Goal: Information Seeking & Learning: Learn about a topic

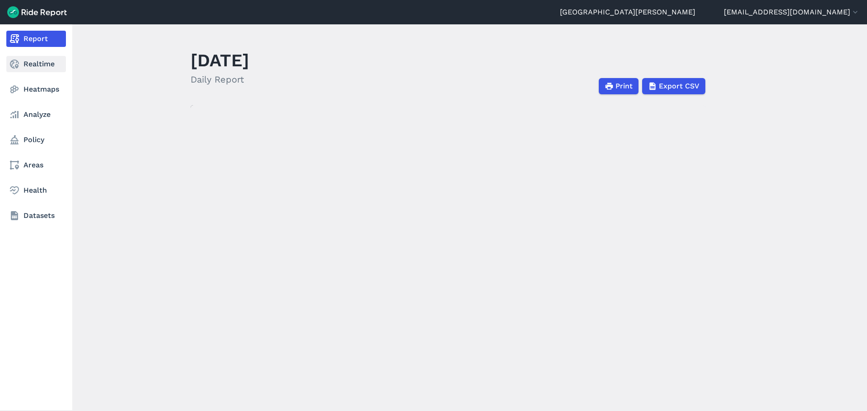
click at [42, 60] on link "Realtime" at bounding box center [36, 64] width 60 height 16
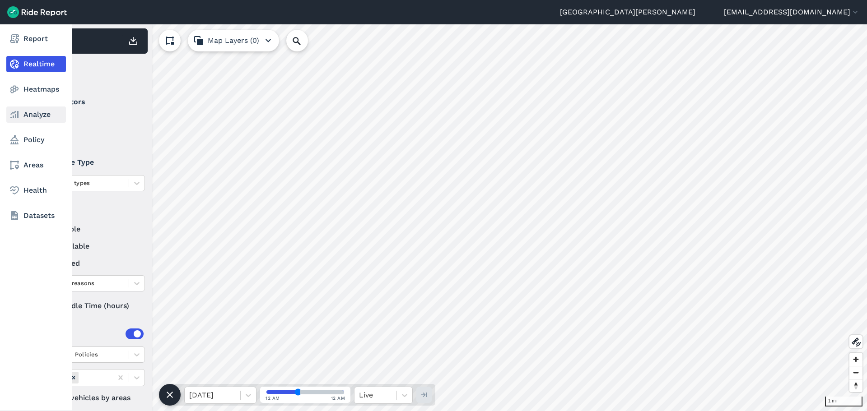
click at [37, 122] on link "Analyze" at bounding box center [36, 115] width 60 height 16
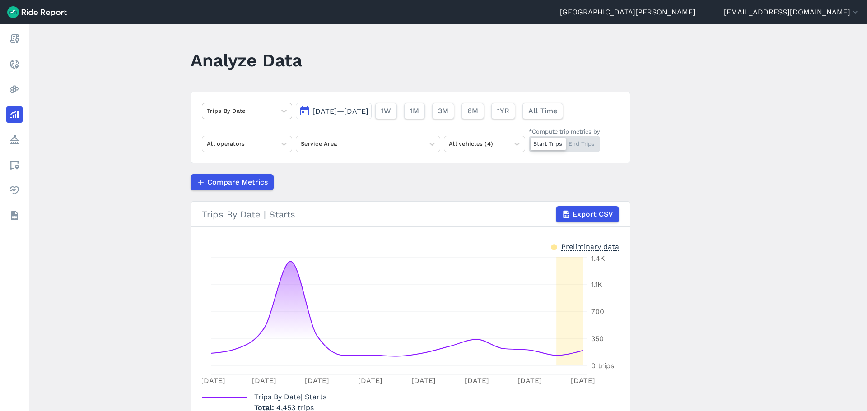
click at [238, 110] on div at bounding box center [239, 111] width 65 height 10
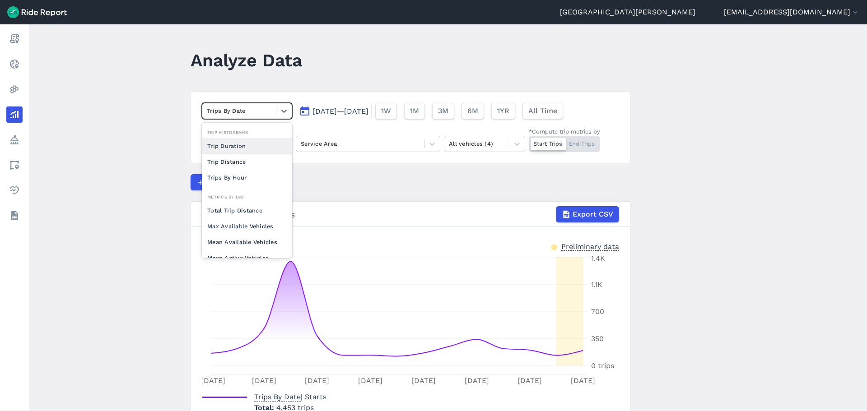
click at [238, 110] on div at bounding box center [239, 111] width 65 height 10
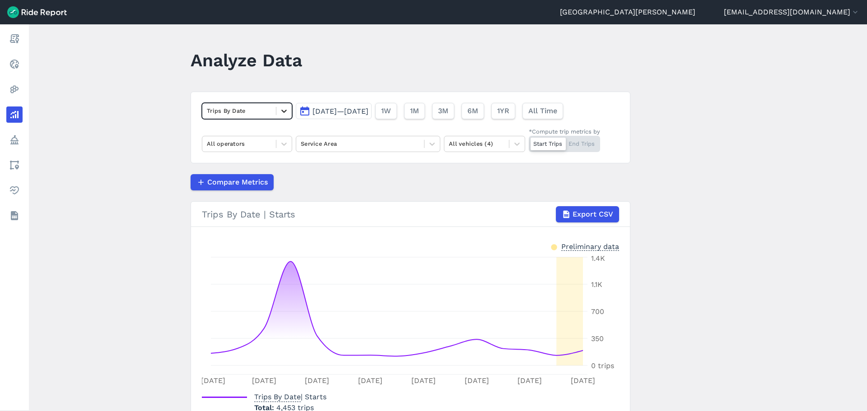
click at [281, 109] on icon at bounding box center [284, 111] width 9 height 9
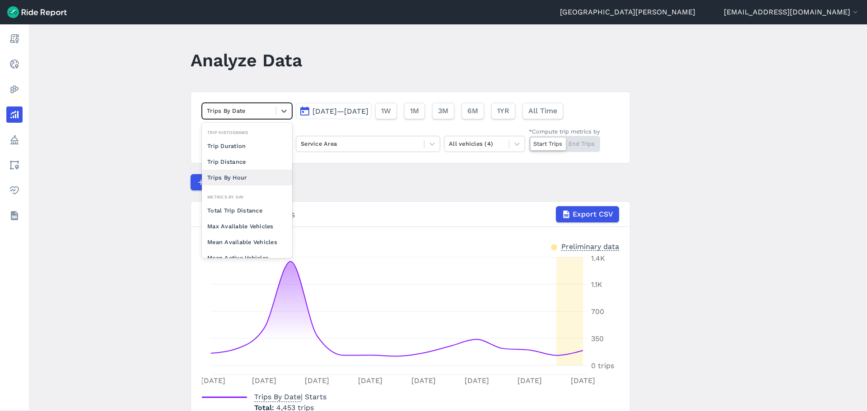
click at [241, 180] on div "Trips By Hour" at bounding box center [247, 178] width 90 height 16
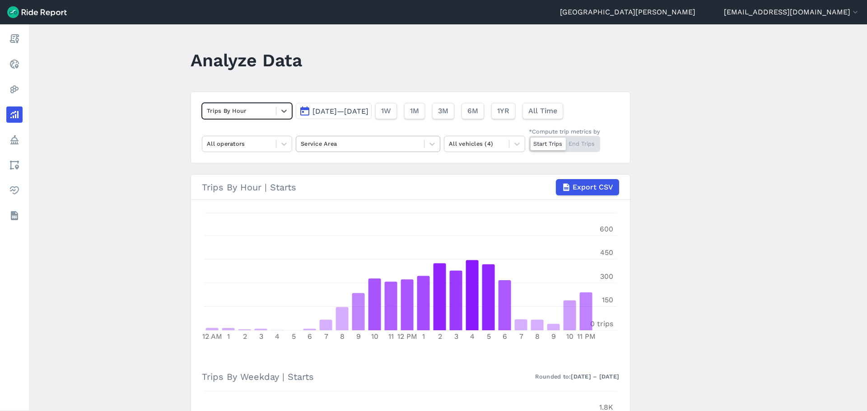
click at [343, 147] on div at bounding box center [360, 144] width 119 height 10
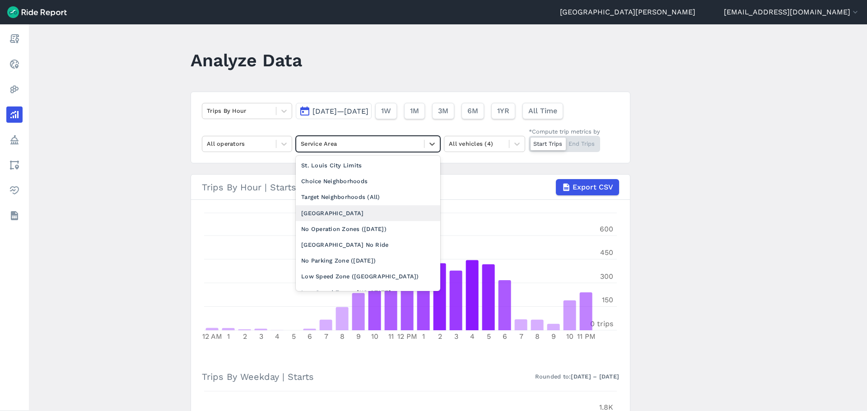
click at [371, 209] on div "[GEOGRAPHIC_DATA]" at bounding box center [368, 213] width 145 height 16
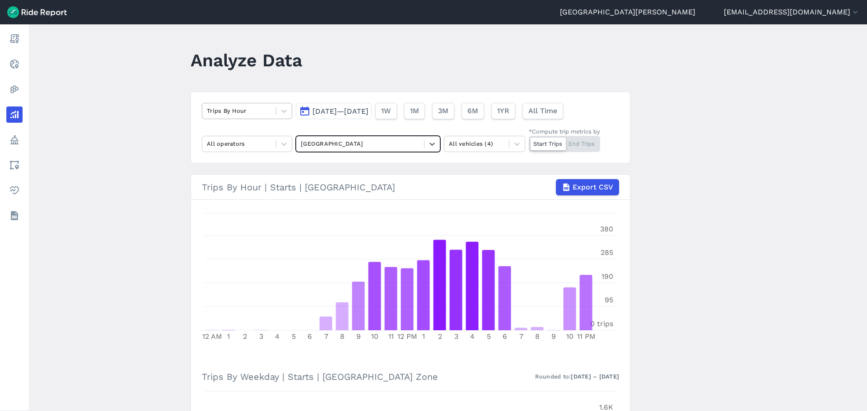
click at [229, 110] on div at bounding box center [239, 111] width 65 height 10
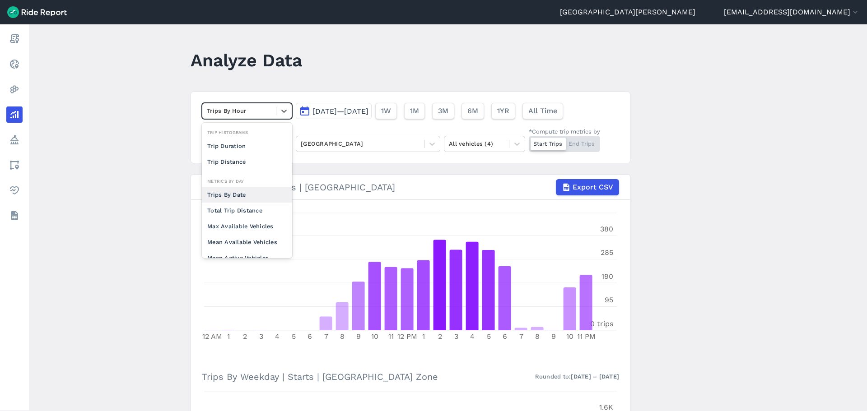
click at [244, 192] on div "Trips By Date" at bounding box center [247, 195] width 90 height 16
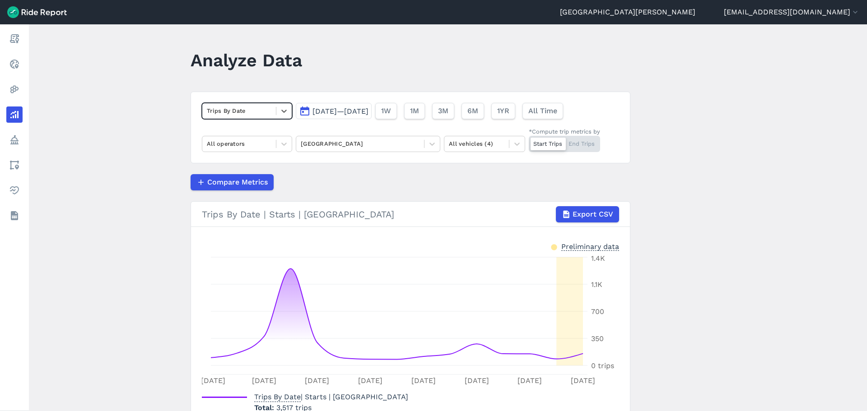
click at [369, 107] on span "[DATE]—[DATE]" at bounding box center [341, 111] width 56 height 9
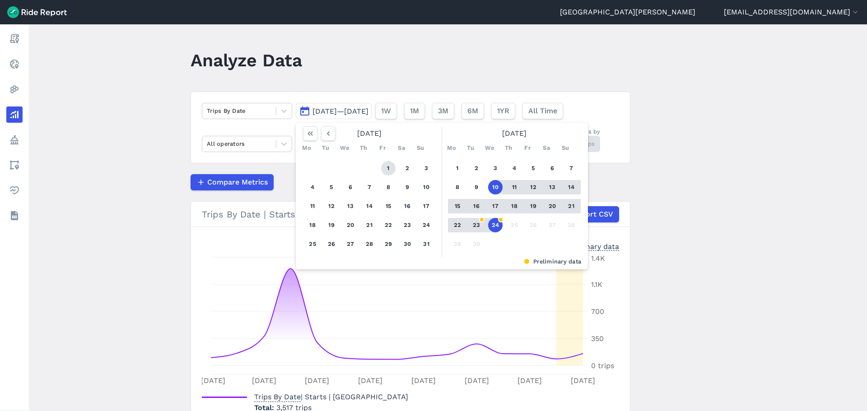
click at [388, 169] on button "1" at bounding box center [388, 168] width 14 height 14
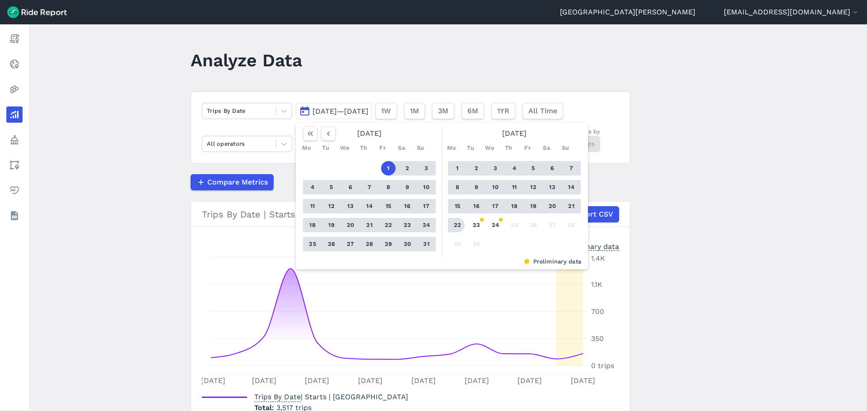
click at [453, 228] on button "22" at bounding box center [457, 225] width 14 height 14
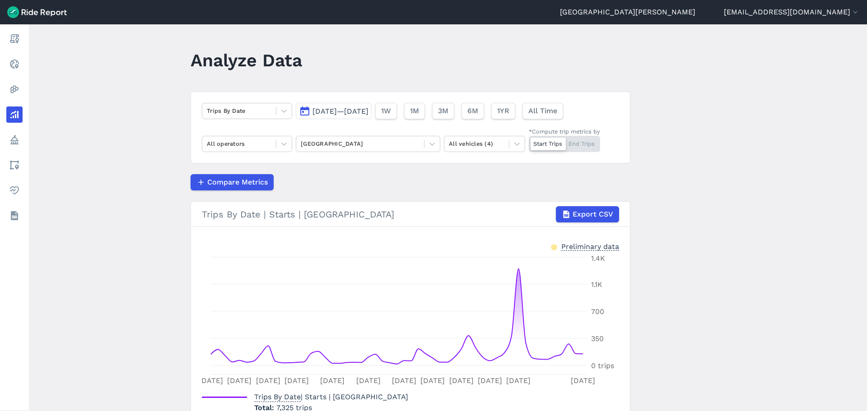
click at [340, 111] on span "[DATE]—[DATE]" at bounding box center [341, 111] width 56 height 9
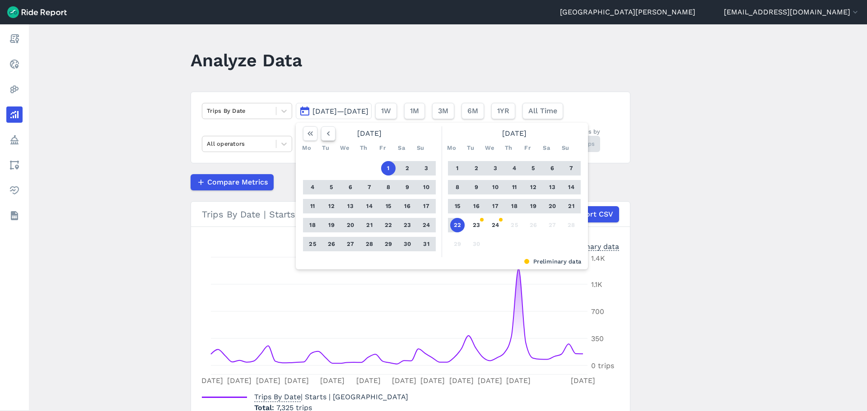
click at [326, 135] on icon "button" at bounding box center [328, 133] width 9 height 9
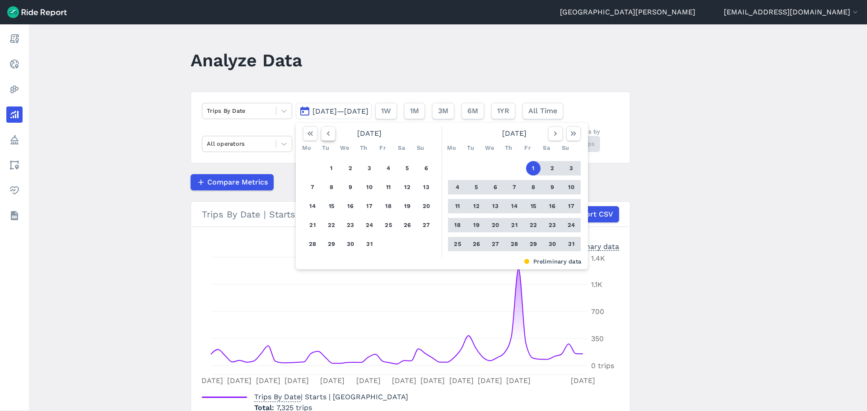
click at [326, 135] on icon "button" at bounding box center [328, 133] width 9 height 9
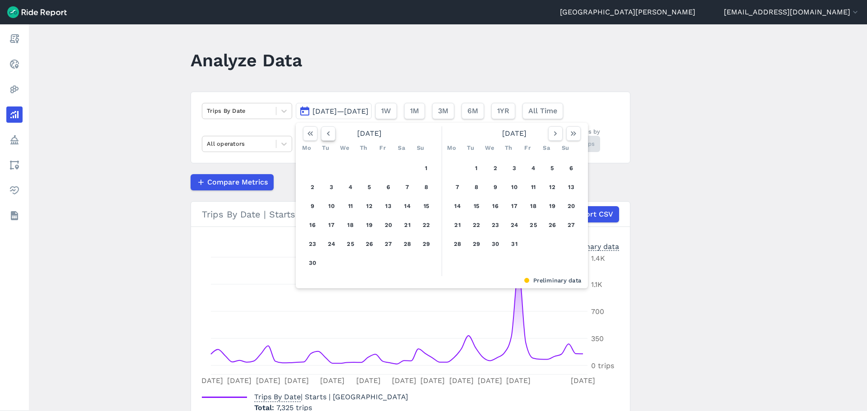
click at [326, 135] on icon "button" at bounding box center [328, 133] width 9 height 9
click at [407, 168] on button "1" at bounding box center [407, 168] width 14 height 14
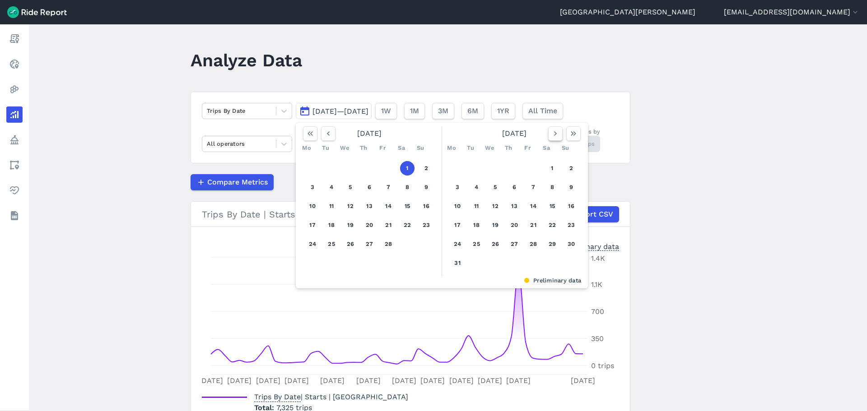
click at [555, 136] on icon "button" at bounding box center [555, 133] width 9 height 9
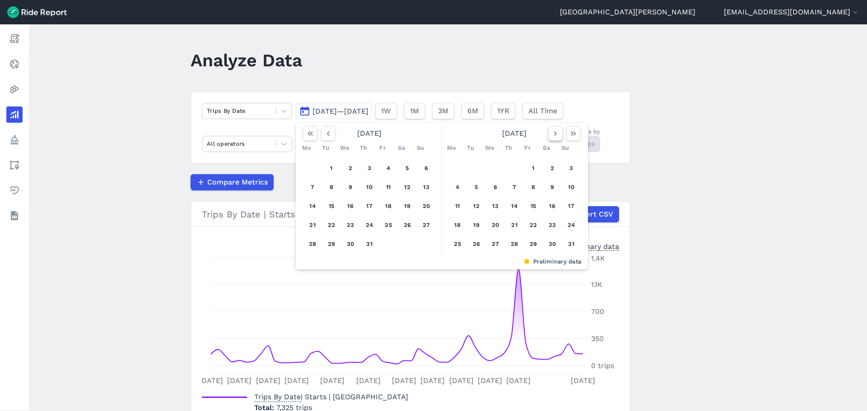
click at [555, 136] on icon "button" at bounding box center [555, 133] width 9 height 9
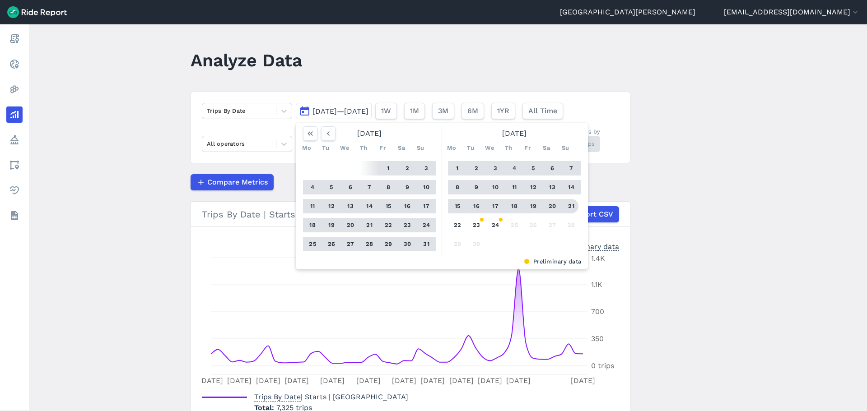
click at [571, 206] on button "21" at bounding box center [571, 206] width 14 height 14
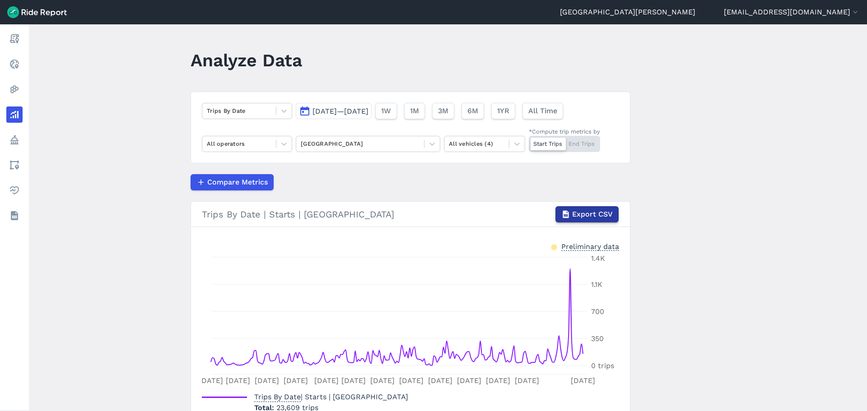
click at [603, 215] on span "Export CSV" at bounding box center [592, 214] width 41 height 11
click at [353, 142] on div at bounding box center [360, 144] width 119 height 10
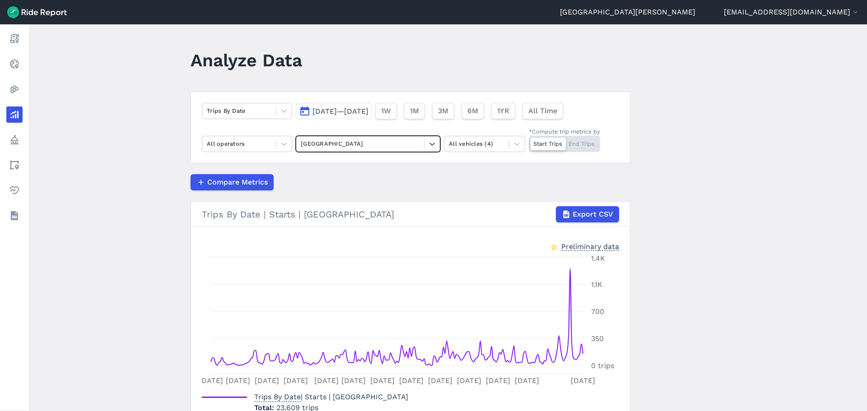
click at [353, 142] on div at bounding box center [360, 144] width 119 height 10
click at [242, 102] on div "Trips By Date [DATE]—[DATE] 1W 1M 3M 6M 1YR All Time All operators Downtown Cur…" at bounding box center [411, 128] width 440 height 72
click at [241, 107] on div at bounding box center [239, 111] width 65 height 10
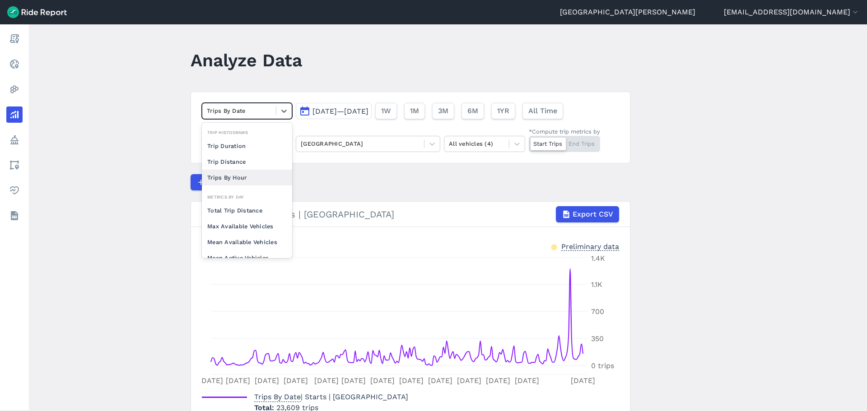
click at [234, 181] on div "Trips By Hour" at bounding box center [247, 178] width 90 height 16
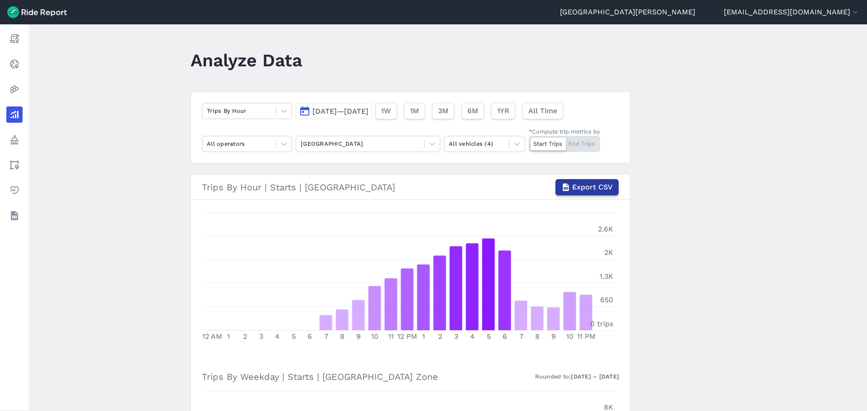
click at [578, 187] on span "Export CSV" at bounding box center [592, 187] width 41 height 11
click at [263, 105] on div "Trips By Hour" at bounding box center [239, 111] width 74 height 14
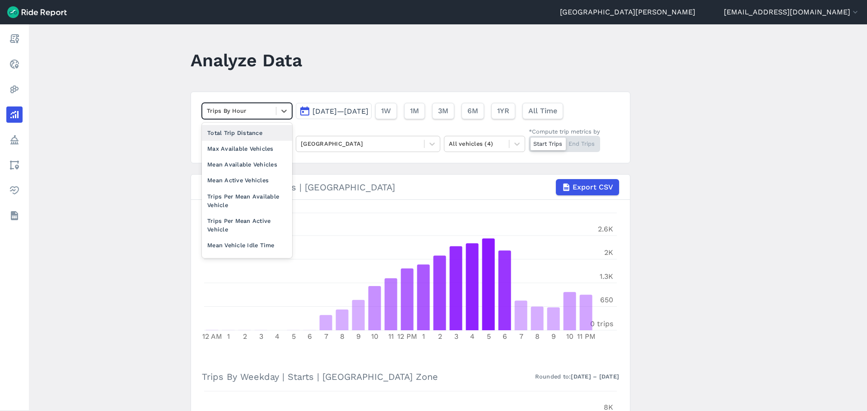
scroll to position [79, 0]
click at [260, 150] on div "Max Available Vehicles" at bounding box center [247, 148] width 90 height 16
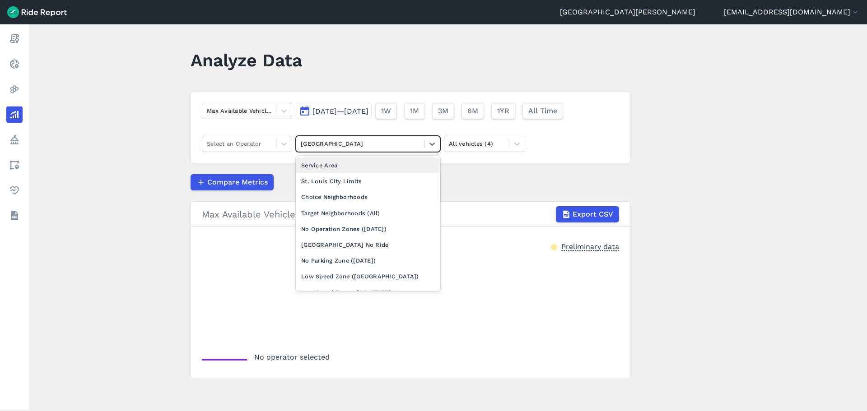
click at [339, 142] on div at bounding box center [360, 144] width 119 height 10
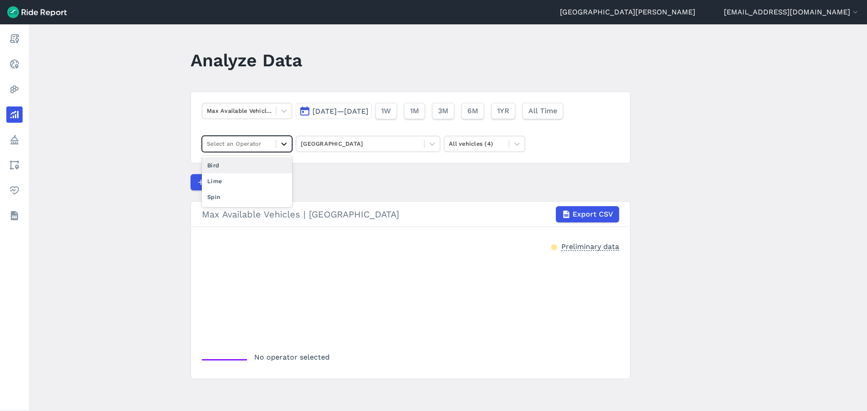
click at [276, 141] on div at bounding box center [283, 143] width 15 height 15
click at [255, 163] on div "Bird" at bounding box center [247, 166] width 90 height 16
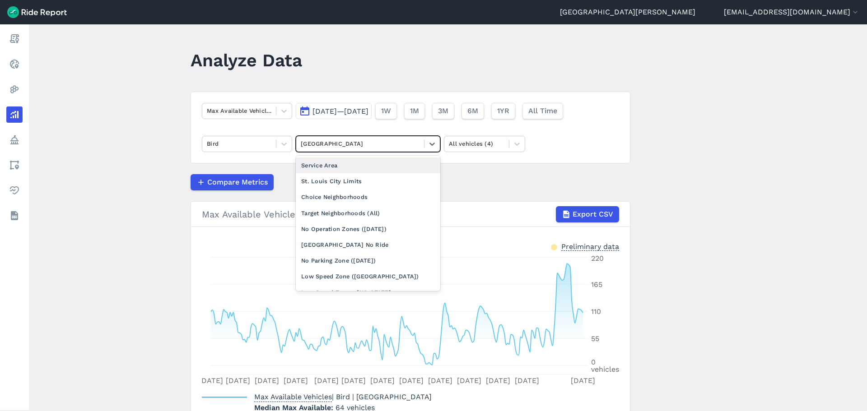
click at [369, 142] on div at bounding box center [360, 144] width 119 height 10
click at [353, 180] on div "St. Louis City Limits" at bounding box center [368, 181] width 145 height 16
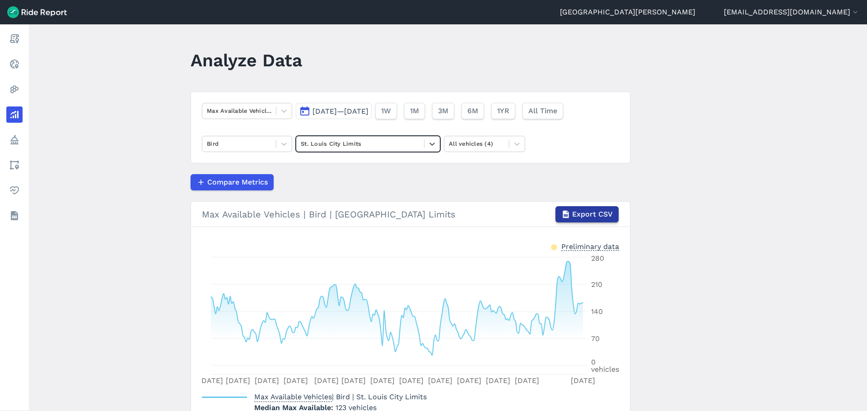
click at [597, 214] on span "Export CSV" at bounding box center [592, 214] width 41 height 11
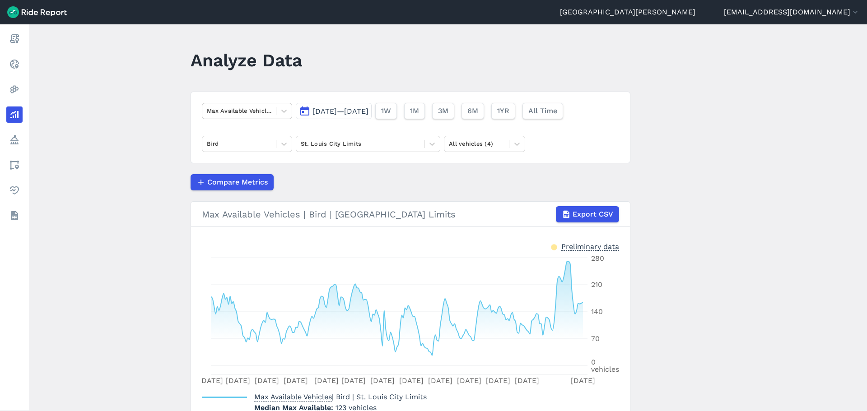
click at [241, 111] on div at bounding box center [239, 111] width 65 height 10
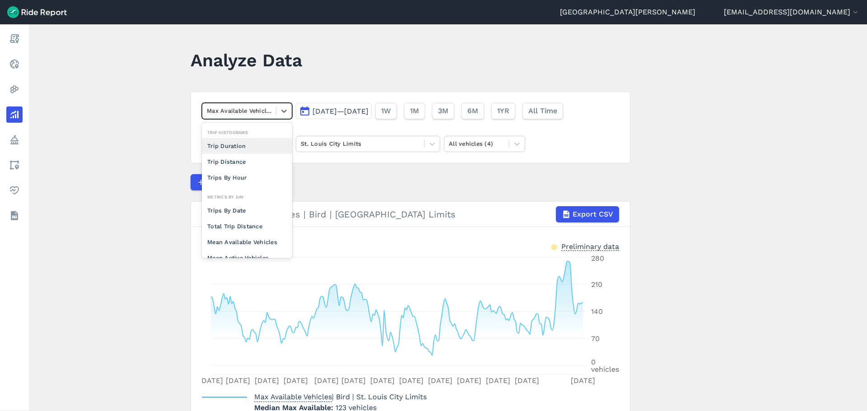
click at [244, 146] on div "Trip Duration" at bounding box center [247, 146] width 90 height 16
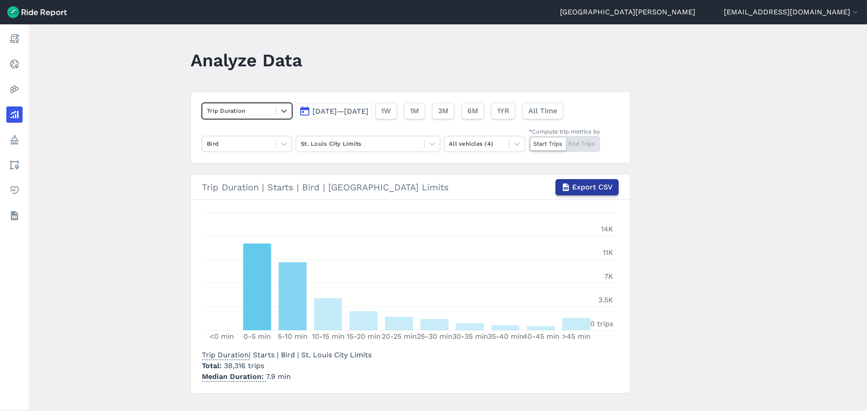
click at [587, 187] on span "Export CSV" at bounding box center [592, 187] width 41 height 11
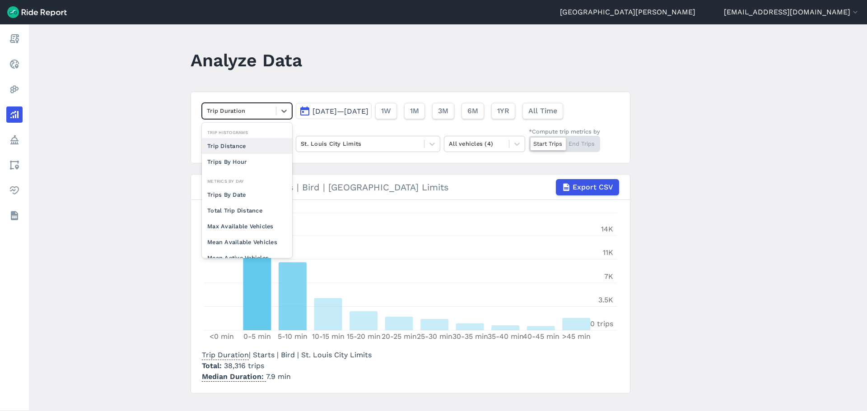
click at [259, 107] on div at bounding box center [239, 111] width 65 height 10
click at [243, 157] on div "Trips By Hour" at bounding box center [247, 162] width 90 height 16
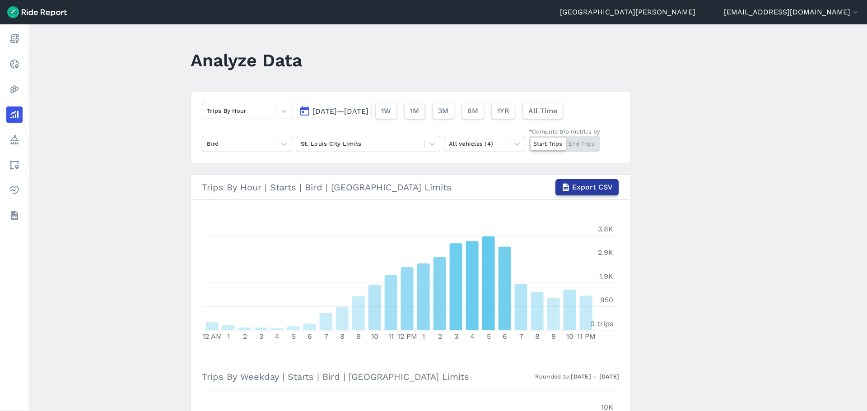
click at [593, 186] on span "Export CSV" at bounding box center [592, 187] width 41 height 11
click at [240, 103] on div "Trips By Hour" at bounding box center [247, 111] width 90 height 16
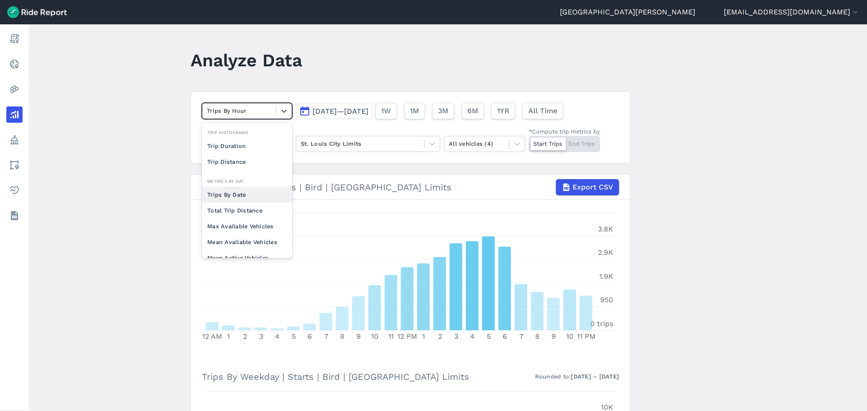
click at [237, 193] on div "Trips By Date" at bounding box center [247, 195] width 90 height 16
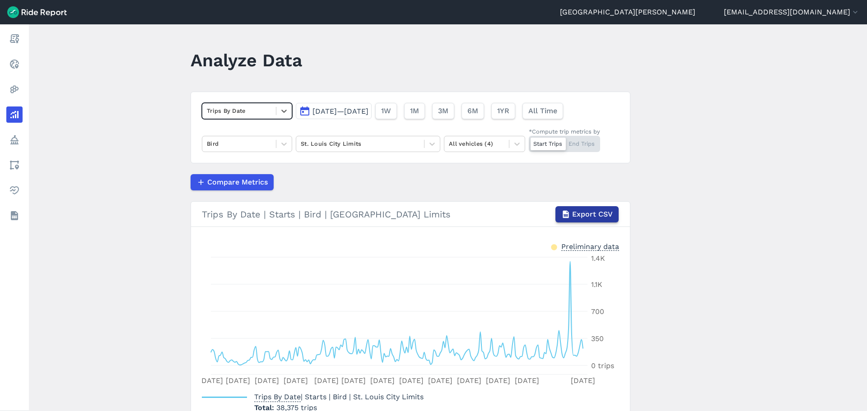
click at [596, 214] on span "Export CSV" at bounding box center [592, 214] width 41 height 11
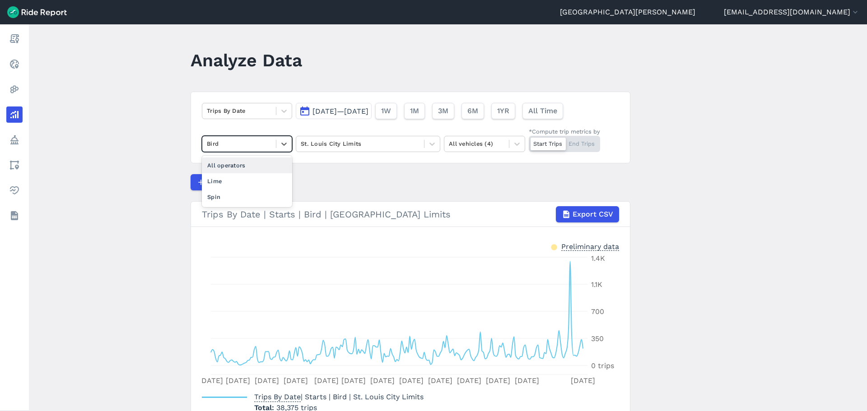
click at [236, 142] on div at bounding box center [239, 144] width 65 height 10
click at [246, 111] on div at bounding box center [239, 111] width 65 height 10
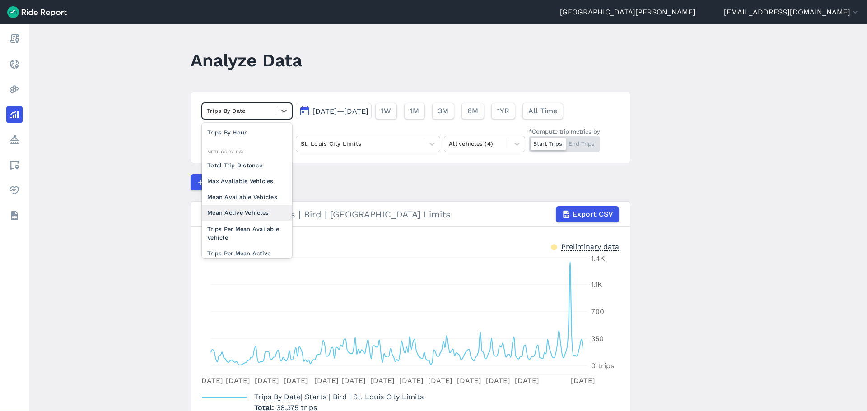
scroll to position [79, 0]
click at [232, 245] on div "Mean Vehicle Idle Time" at bounding box center [247, 245] width 90 height 16
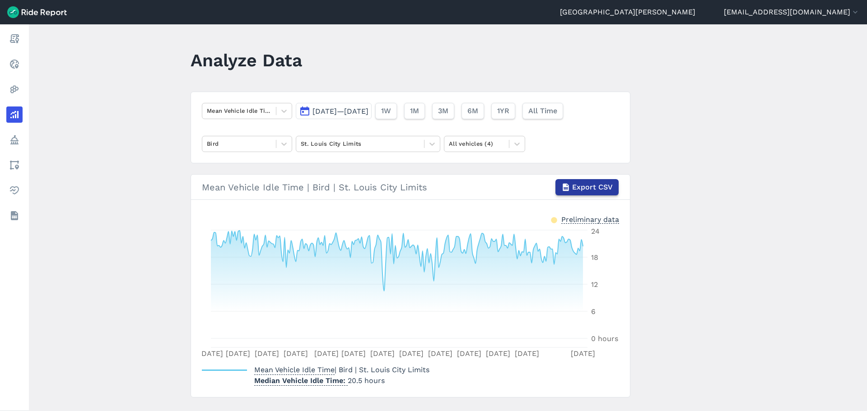
click at [577, 183] on span "Export CSV" at bounding box center [592, 187] width 41 height 11
click at [258, 107] on div at bounding box center [239, 111] width 65 height 10
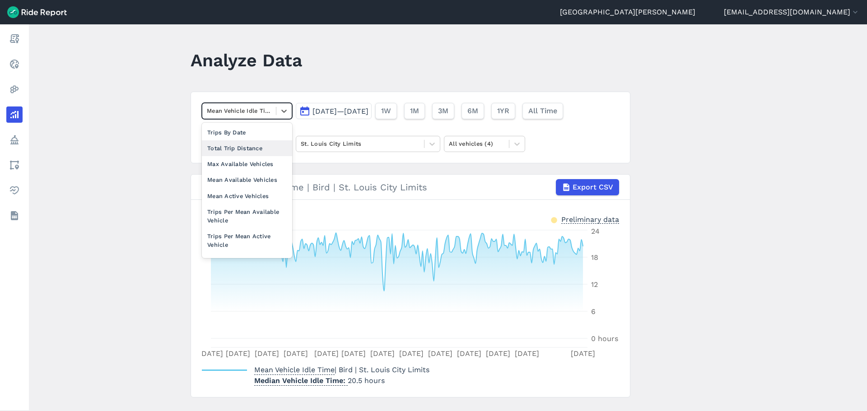
scroll to position [79, 0]
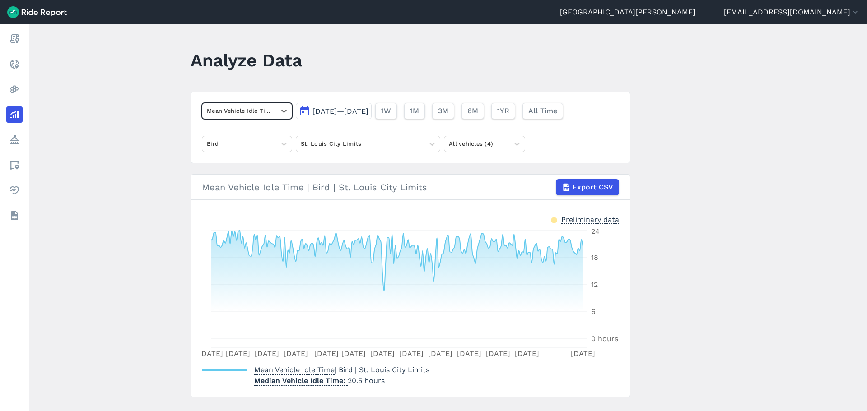
click at [226, 117] on div "Mean Vehicle Idle Time" at bounding box center [239, 111] width 74 height 14
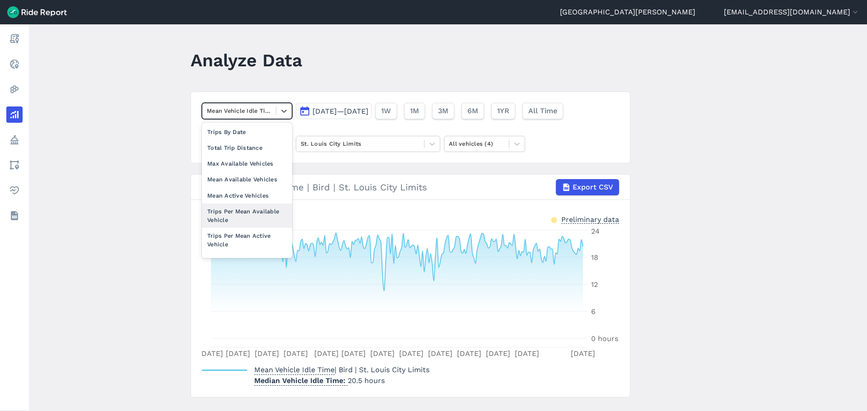
click at [245, 212] on div "Trips Per Mean Available Vehicle" at bounding box center [247, 216] width 90 height 24
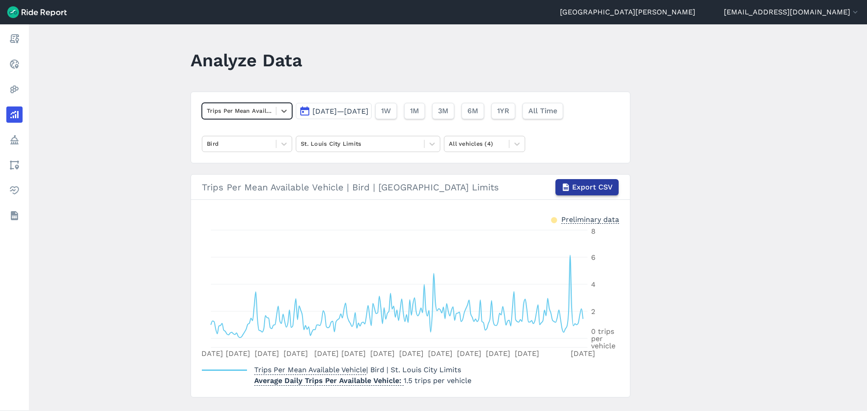
click at [593, 187] on span "Export CSV" at bounding box center [592, 187] width 41 height 11
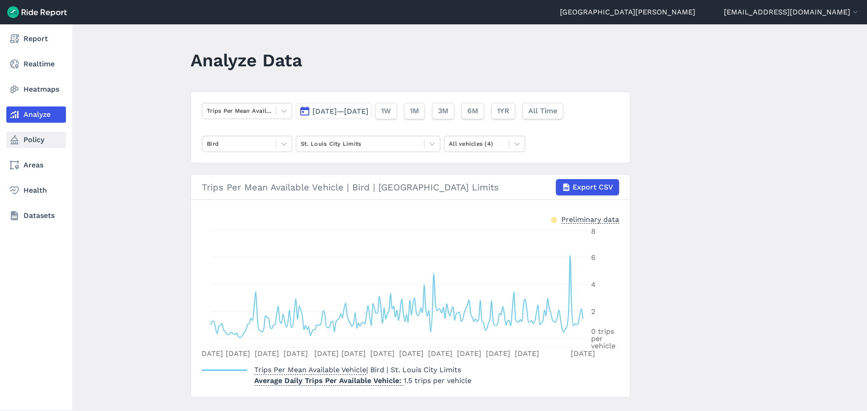
click at [40, 141] on link "Policy" at bounding box center [36, 140] width 60 height 16
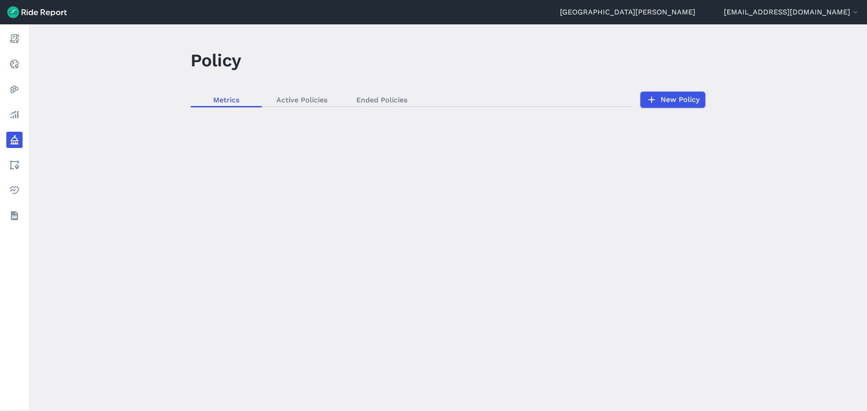
click at [300, 103] on div "loading" at bounding box center [448, 217] width 838 height 387
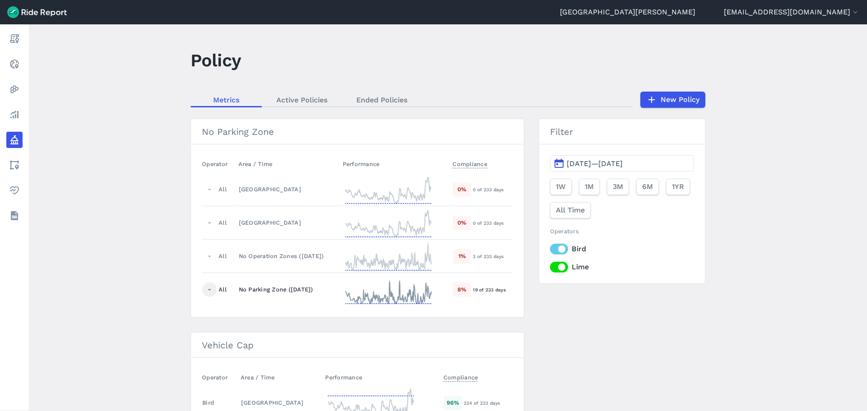
click at [209, 289] on icon at bounding box center [210, 290] width 6 height 6
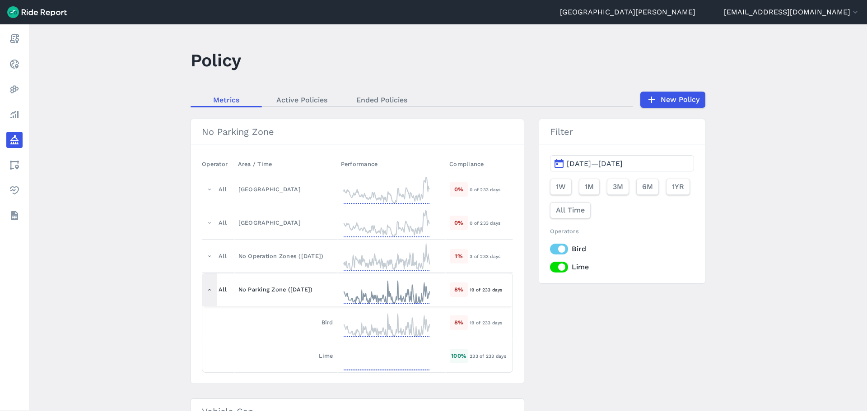
click at [209, 289] on icon at bounding box center [210, 290] width 6 height 6
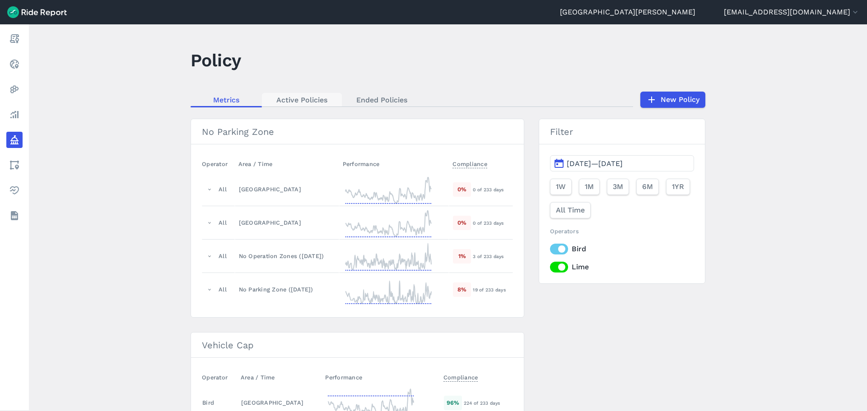
click at [303, 104] on link "Active Policies" at bounding box center [302, 100] width 80 height 14
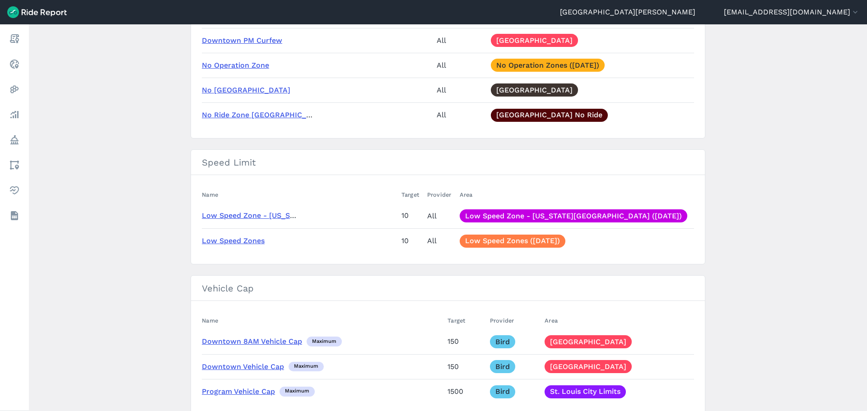
scroll to position [382, 0]
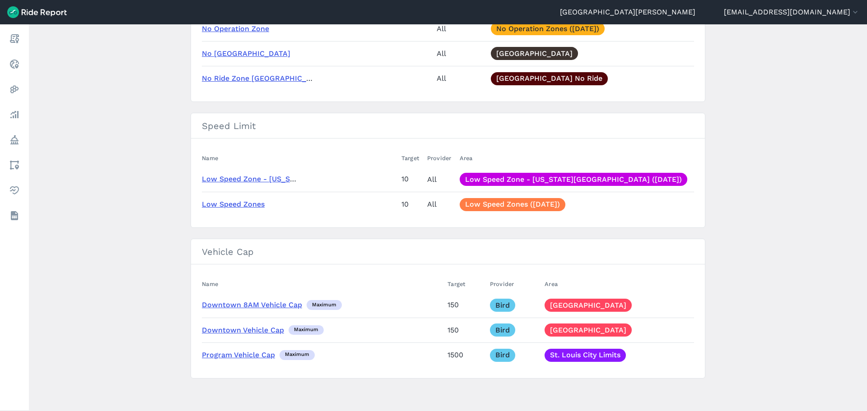
click at [247, 331] on link "Downtown Vehicle Cap" at bounding box center [243, 330] width 82 height 9
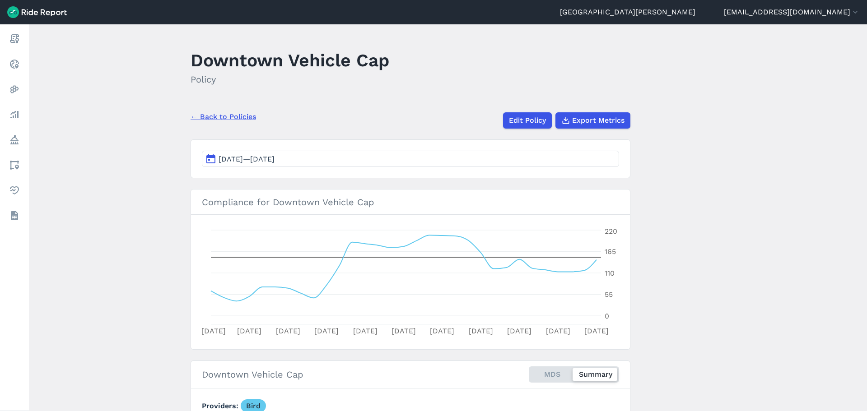
click at [275, 158] on span "[DATE]—[DATE]" at bounding box center [247, 159] width 56 height 9
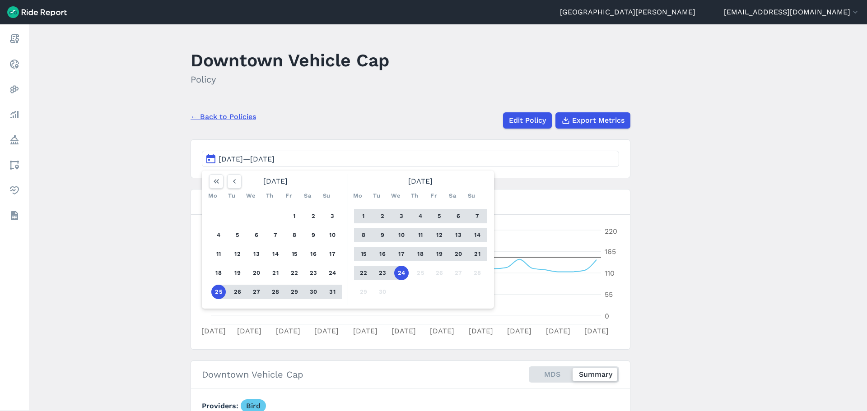
click at [474, 252] on button "21" at bounding box center [477, 254] width 14 height 14
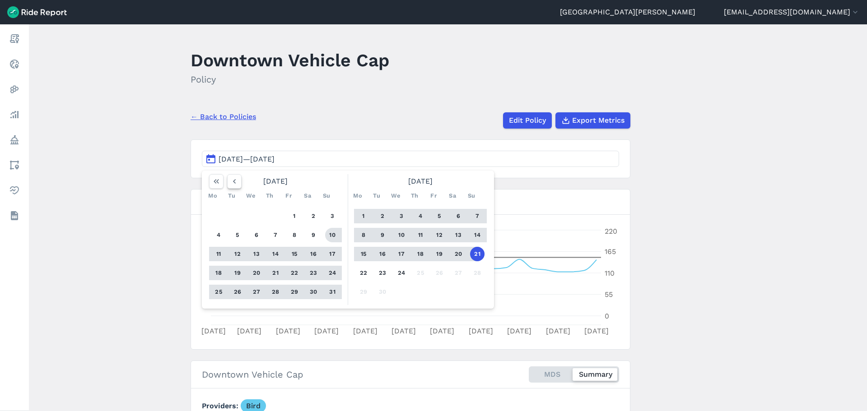
click at [230, 182] on icon "button" at bounding box center [234, 181] width 9 height 9
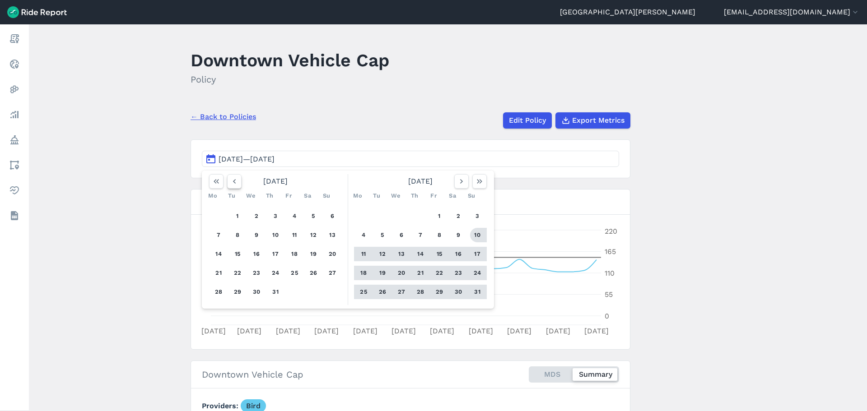
click at [230, 182] on icon "button" at bounding box center [234, 181] width 9 height 9
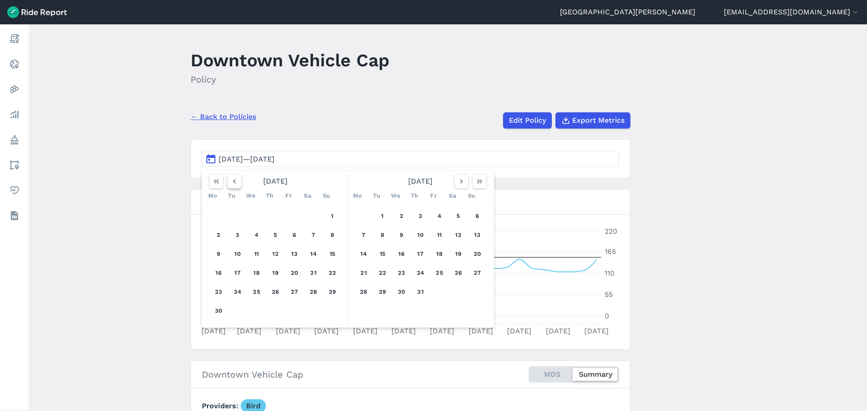
click at [230, 182] on icon "button" at bounding box center [234, 181] width 9 height 9
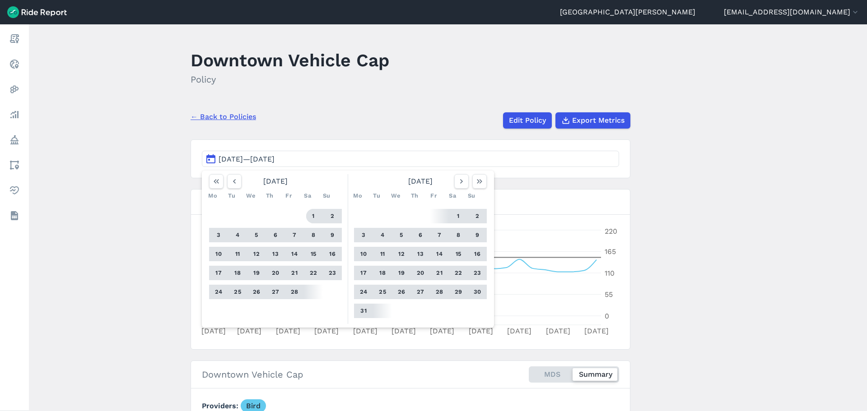
click at [314, 219] on button "1" at bounding box center [313, 216] width 14 height 14
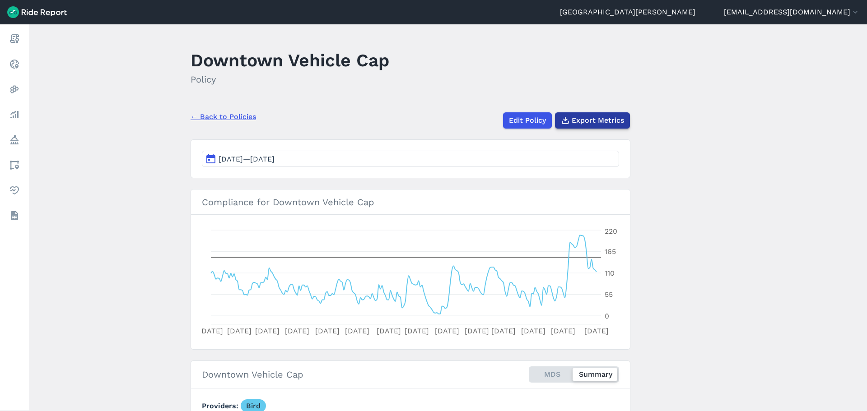
click at [597, 121] on span "Export Metrics" at bounding box center [598, 120] width 52 height 11
click at [212, 117] on link "← Back to Policies" at bounding box center [223, 117] width 65 height 11
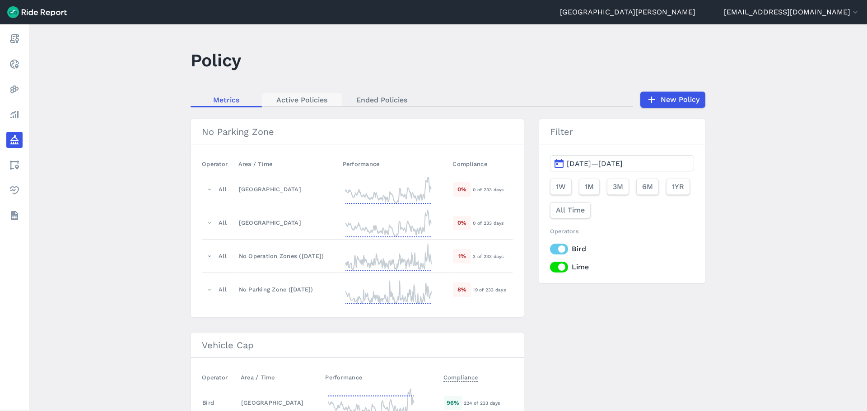
click at [307, 100] on link "Active Policies" at bounding box center [302, 100] width 80 height 14
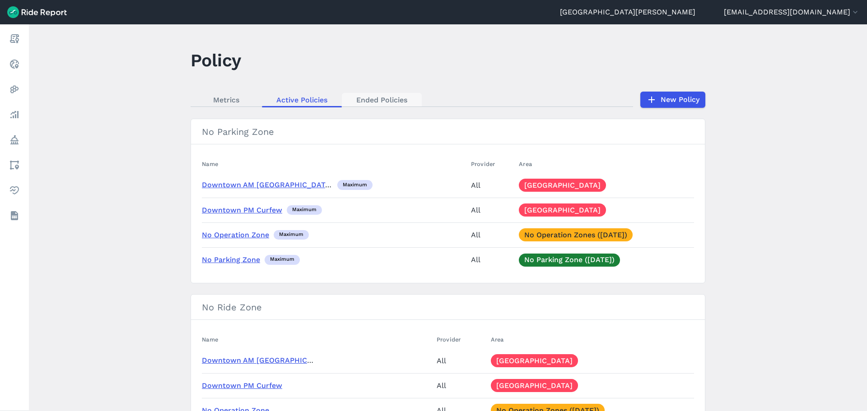
click at [388, 101] on link "Ended Policies" at bounding box center [382, 100] width 80 height 14
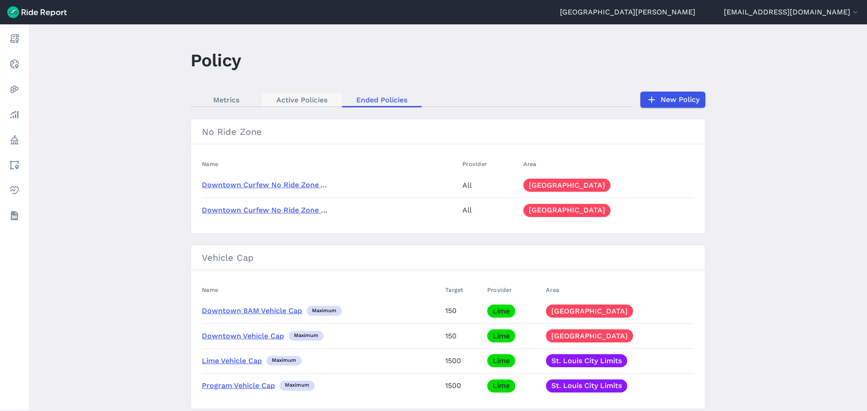
click at [280, 94] on link "Active Policies" at bounding box center [302, 100] width 80 height 14
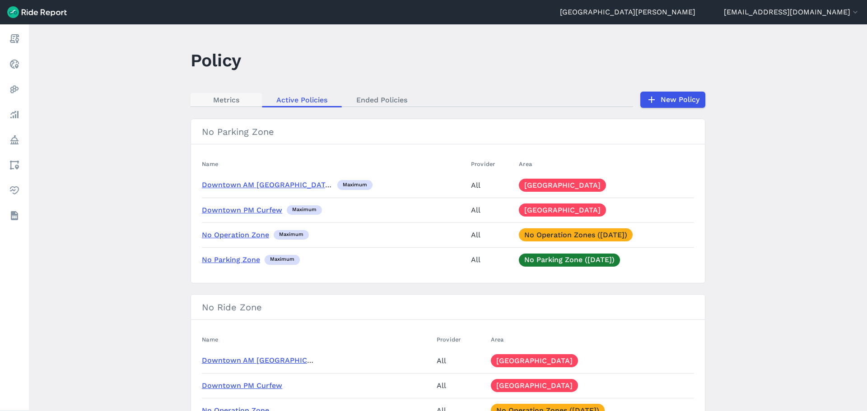
click at [233, 98] on link "Metrics" at bounding box center [226, 100] width 71 height 14
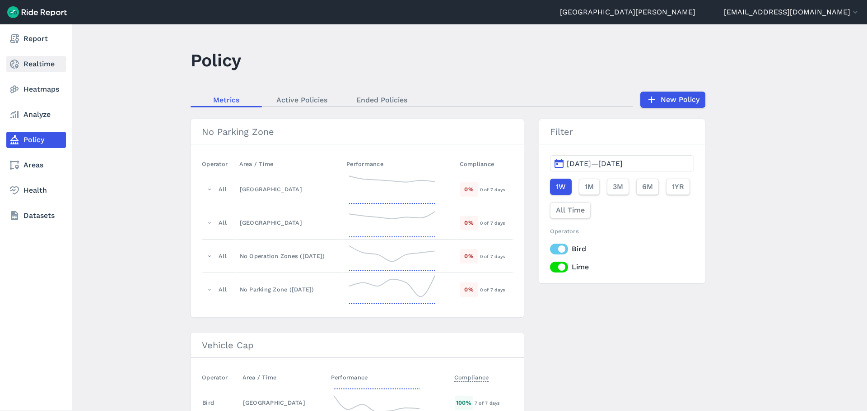
click at [42, 67] on link "Realtime" at bounding box center [36, 64] width 60 height 16
